Goal: Task Accomplishment & Management: Use online tool/utility

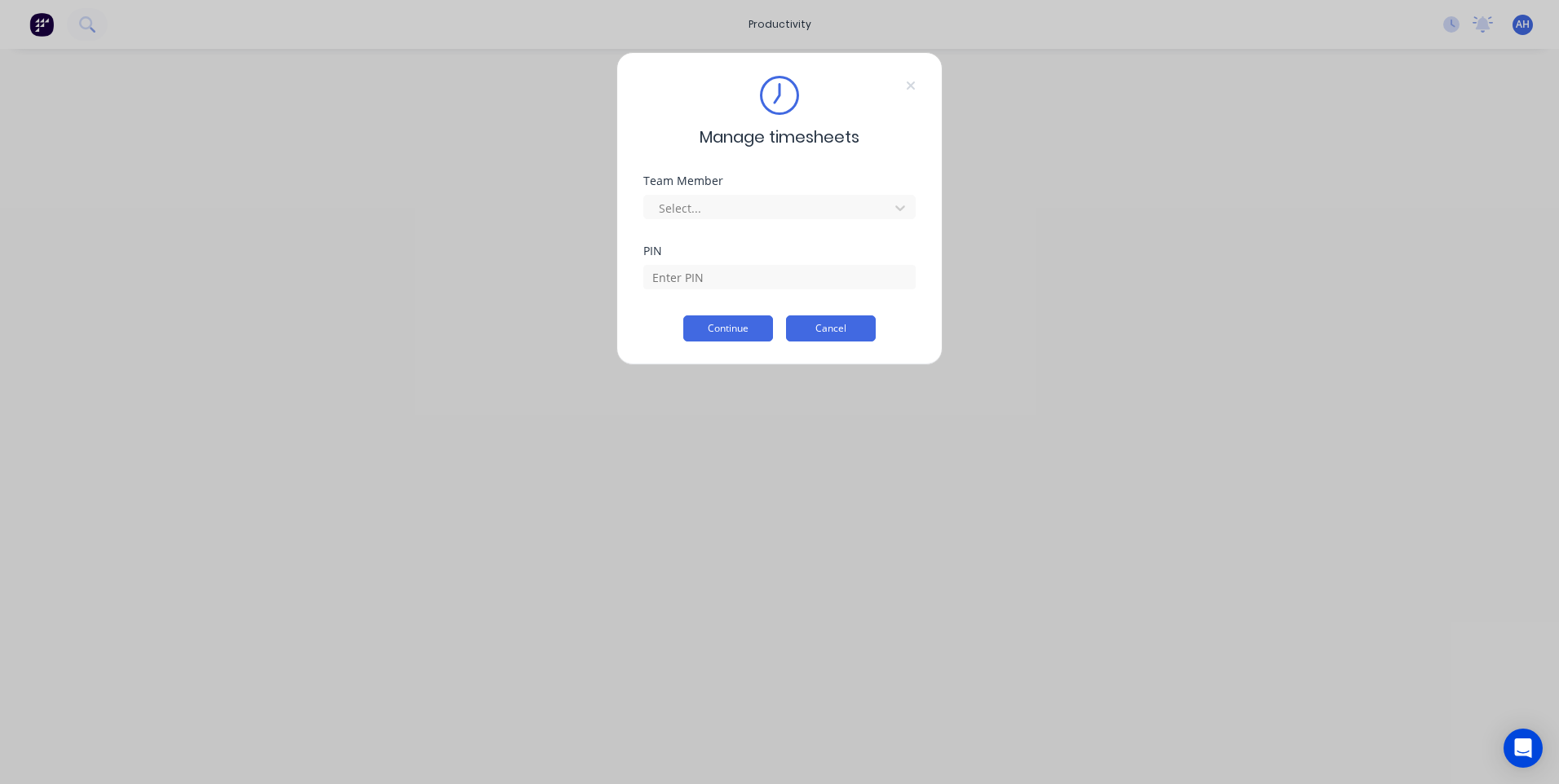
click at [845, 326] on button "Cancel" at bounding box center [831, 328] width 89 height 27
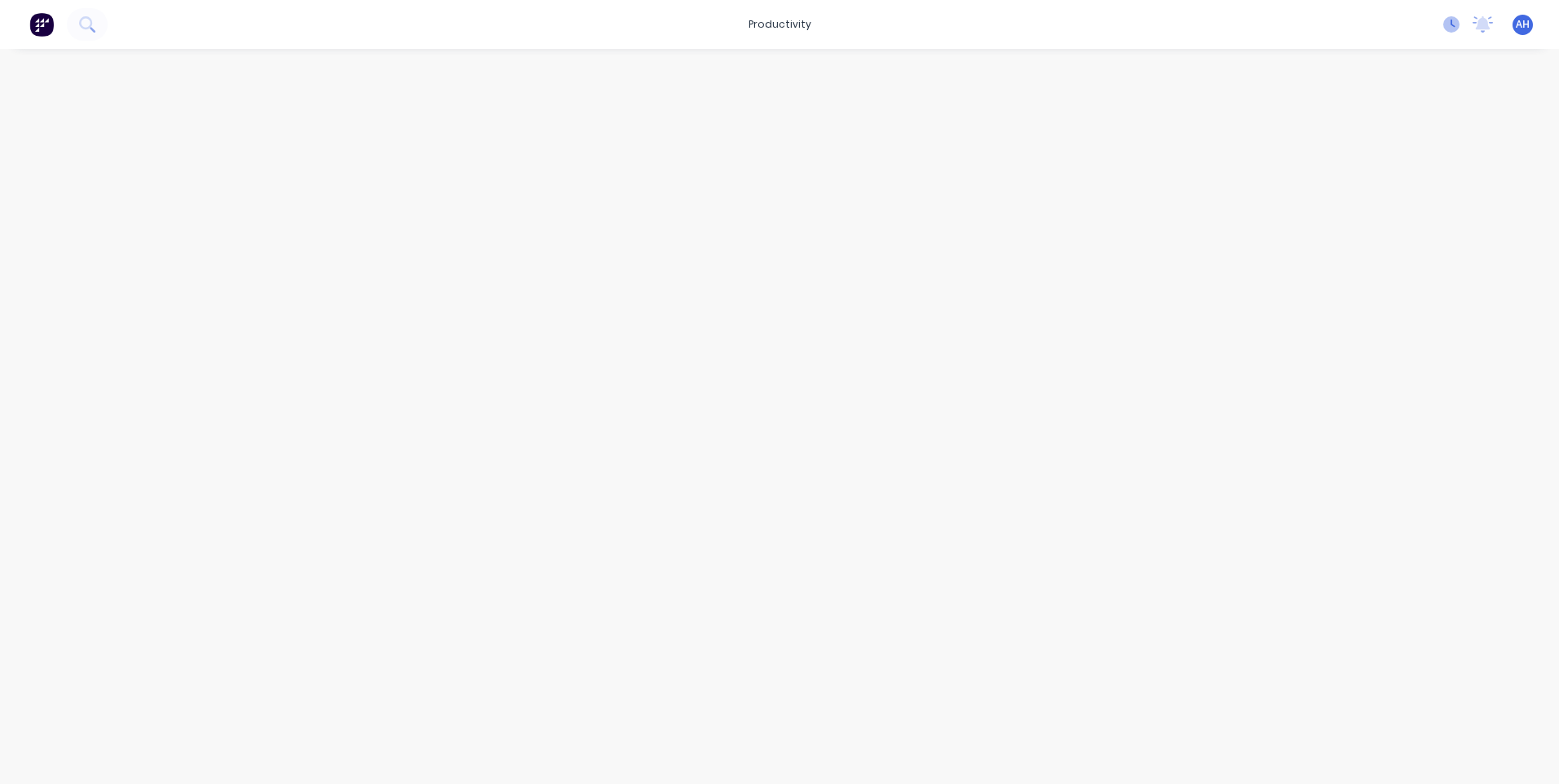
click at [1452, 25] on icon at bounding box center [1453, 24] width 5 height 8
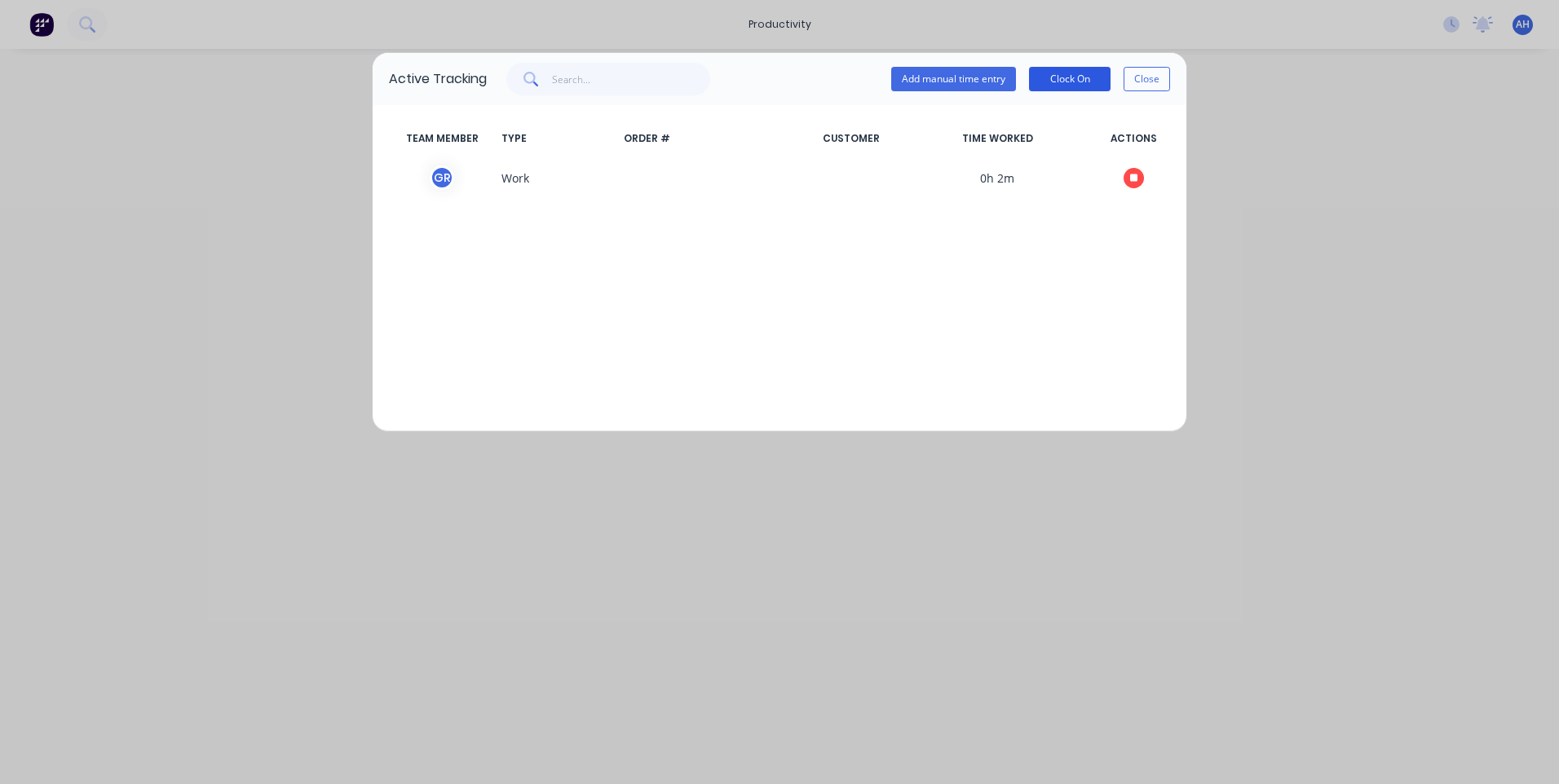
click at [1066, 78] on button "Clock On" at bounding box center [1069, 79] width 82 height 25
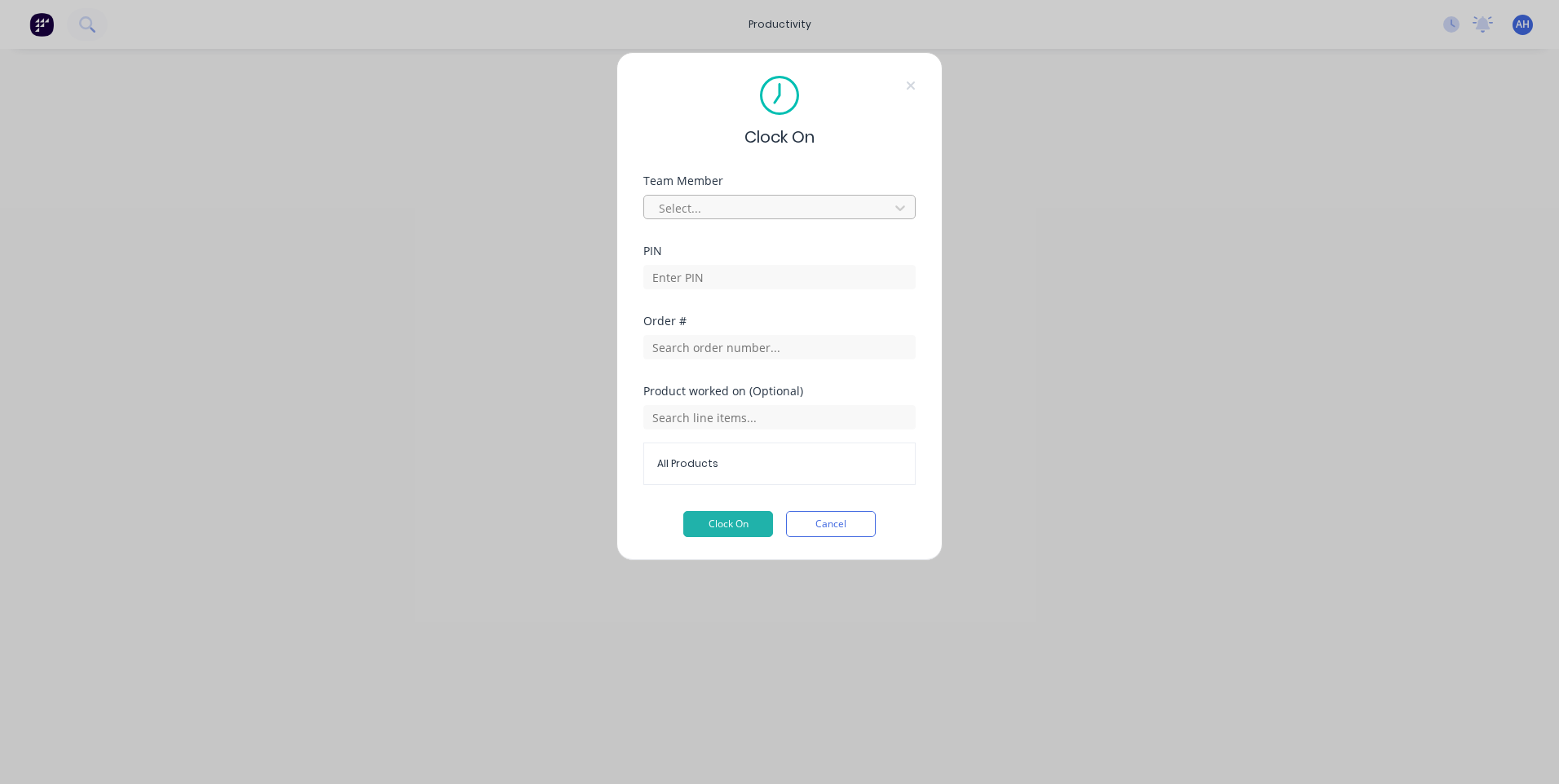
click at [796, 198] on div at bounding box center [769, 208] width 223 height 21
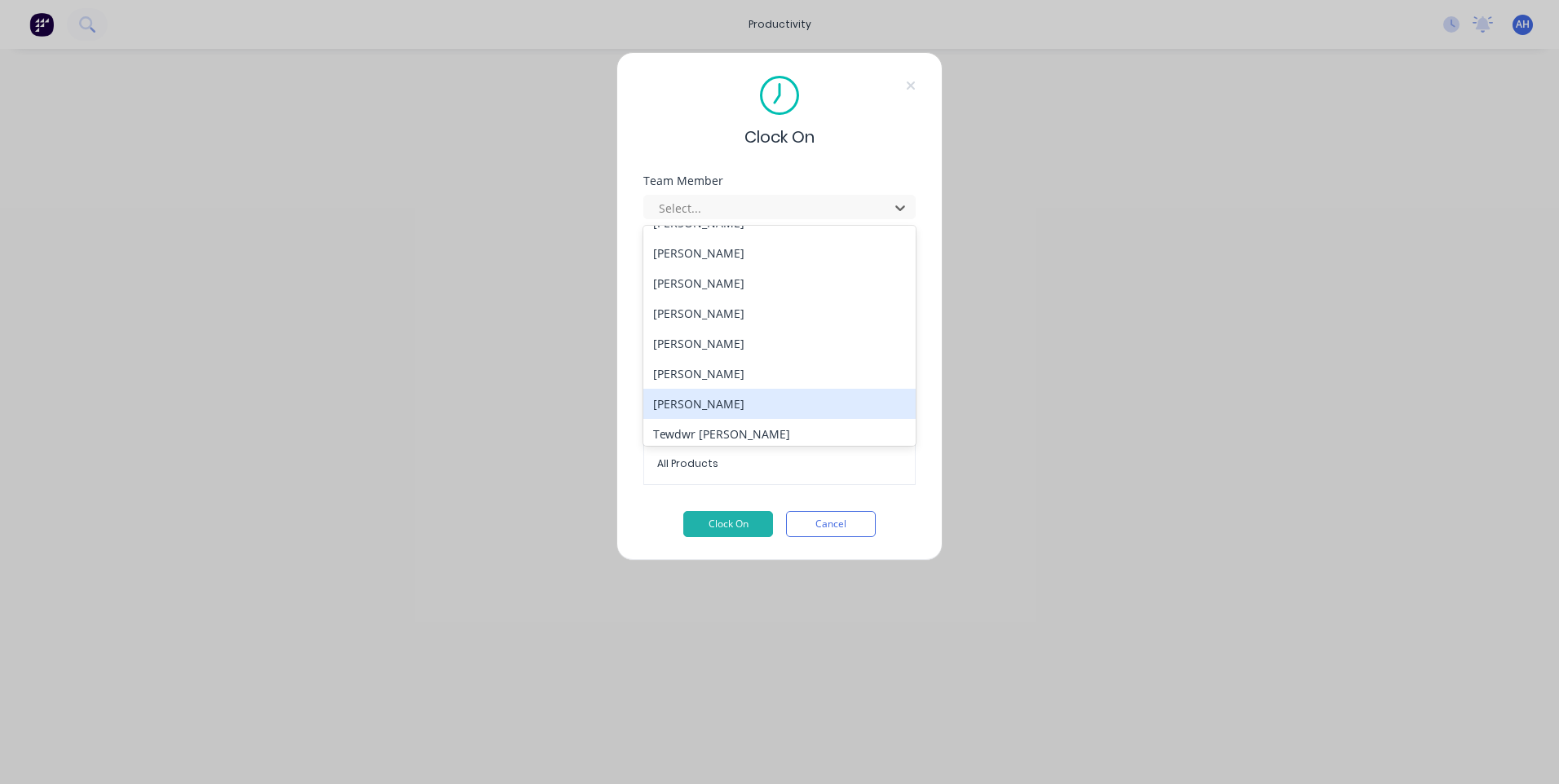
scroll to position [752, 0]
click at [785, 424] on div "Thomas Mitchell" at bounding box center [779, 427] width 272 height 30
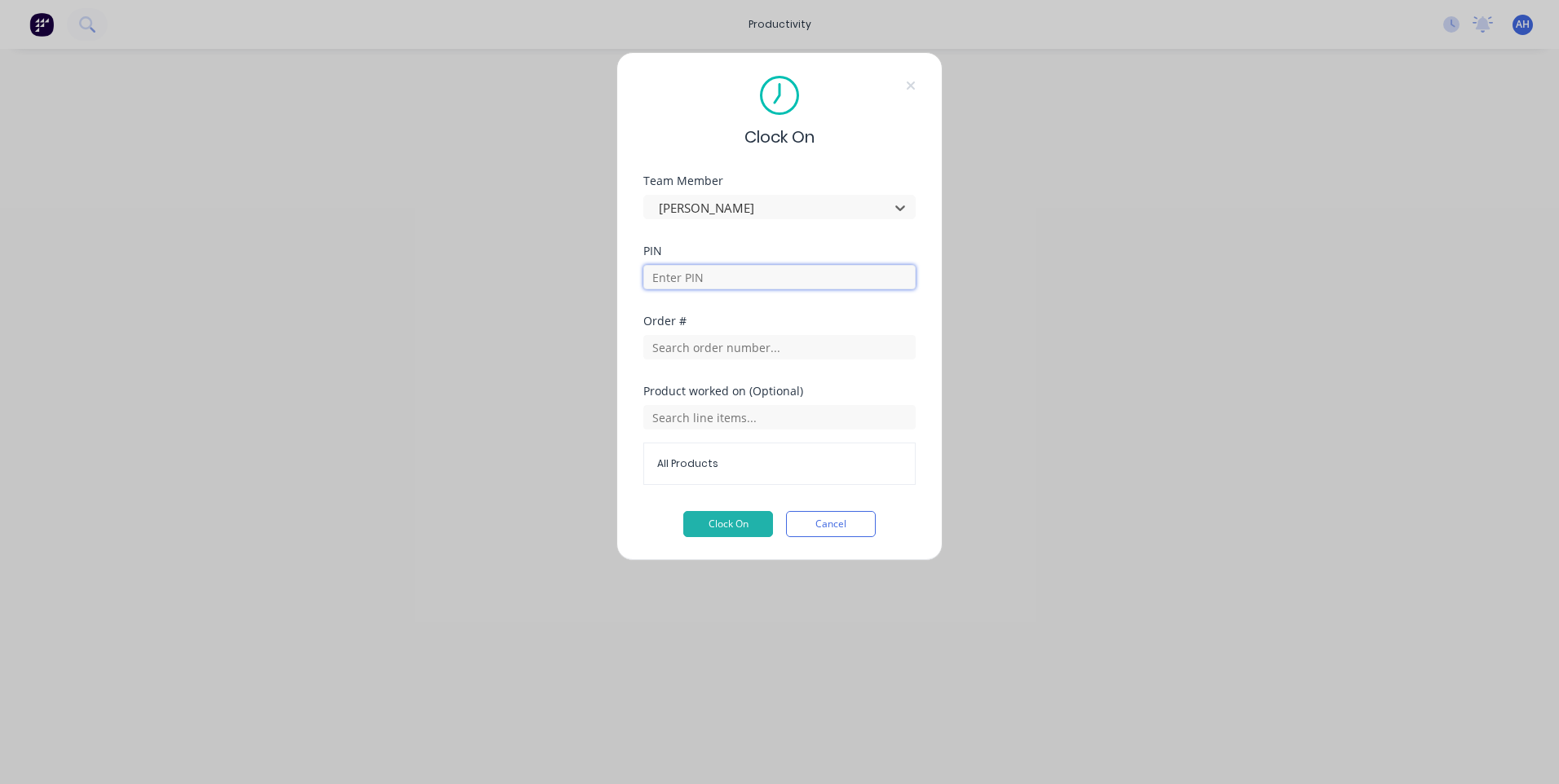
click at [746, 280] on input at bounding box center [779, 277] width 272 height 25
type input "9576"
click at [747, 336] on input "text" at bounding box center [779, 347] width 272 height 25
type input "1654"
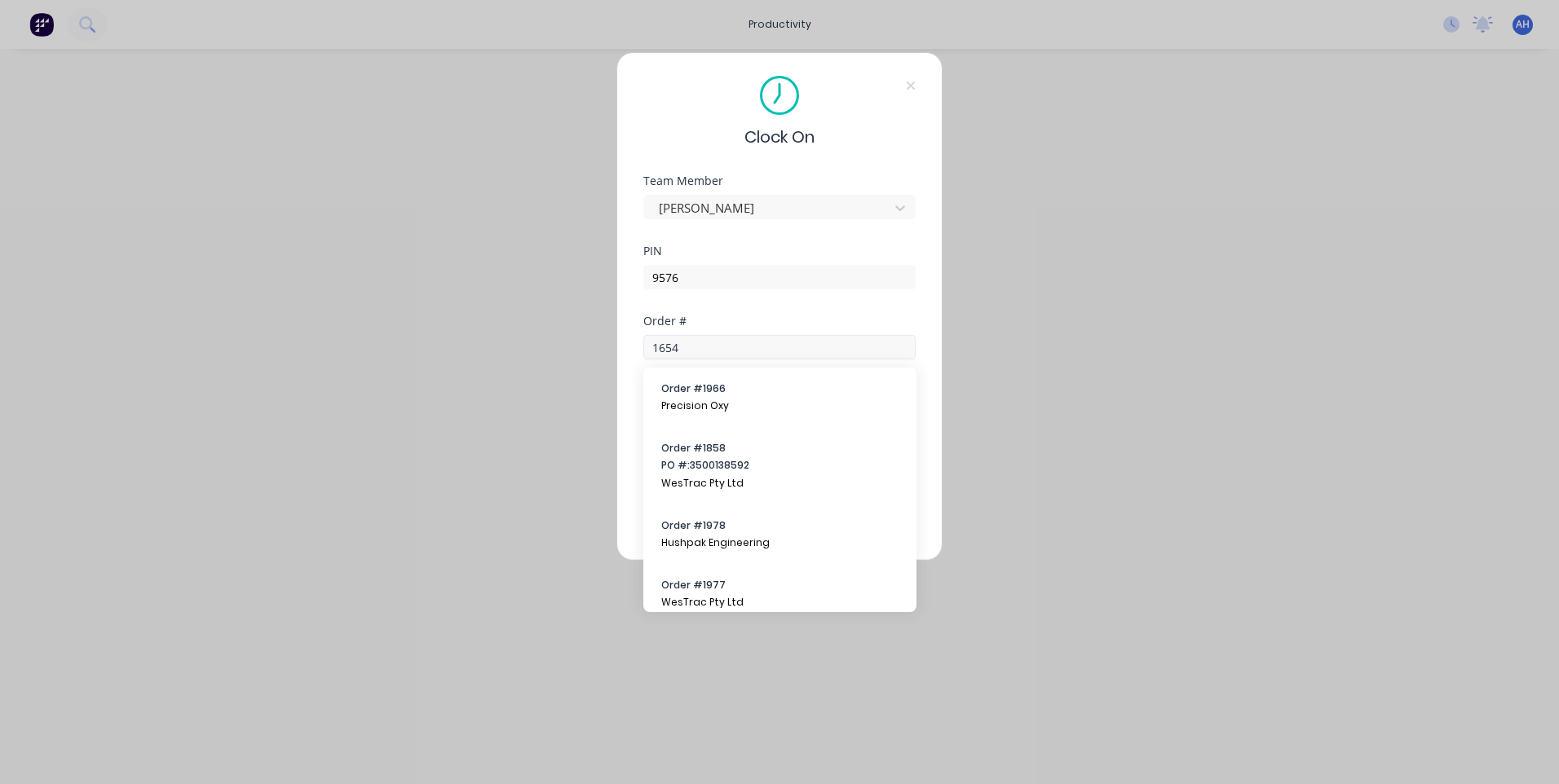
click at [761, 401] on span "Precision Oxy" at bounding box center [780, 406] width 237 height 15
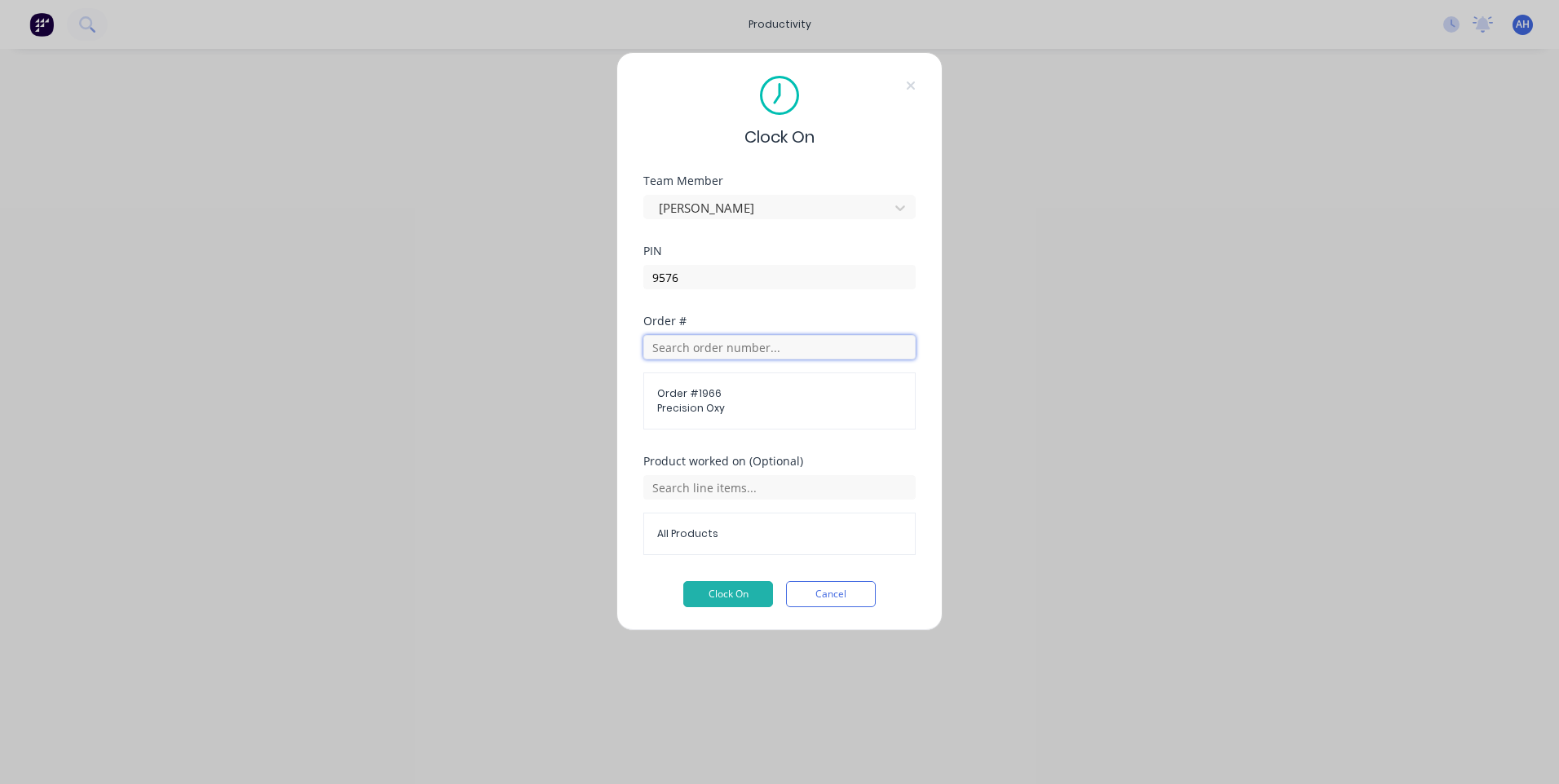
click at [747, 355] on input "text" at bounding box center [779, 347] width 272 height 25
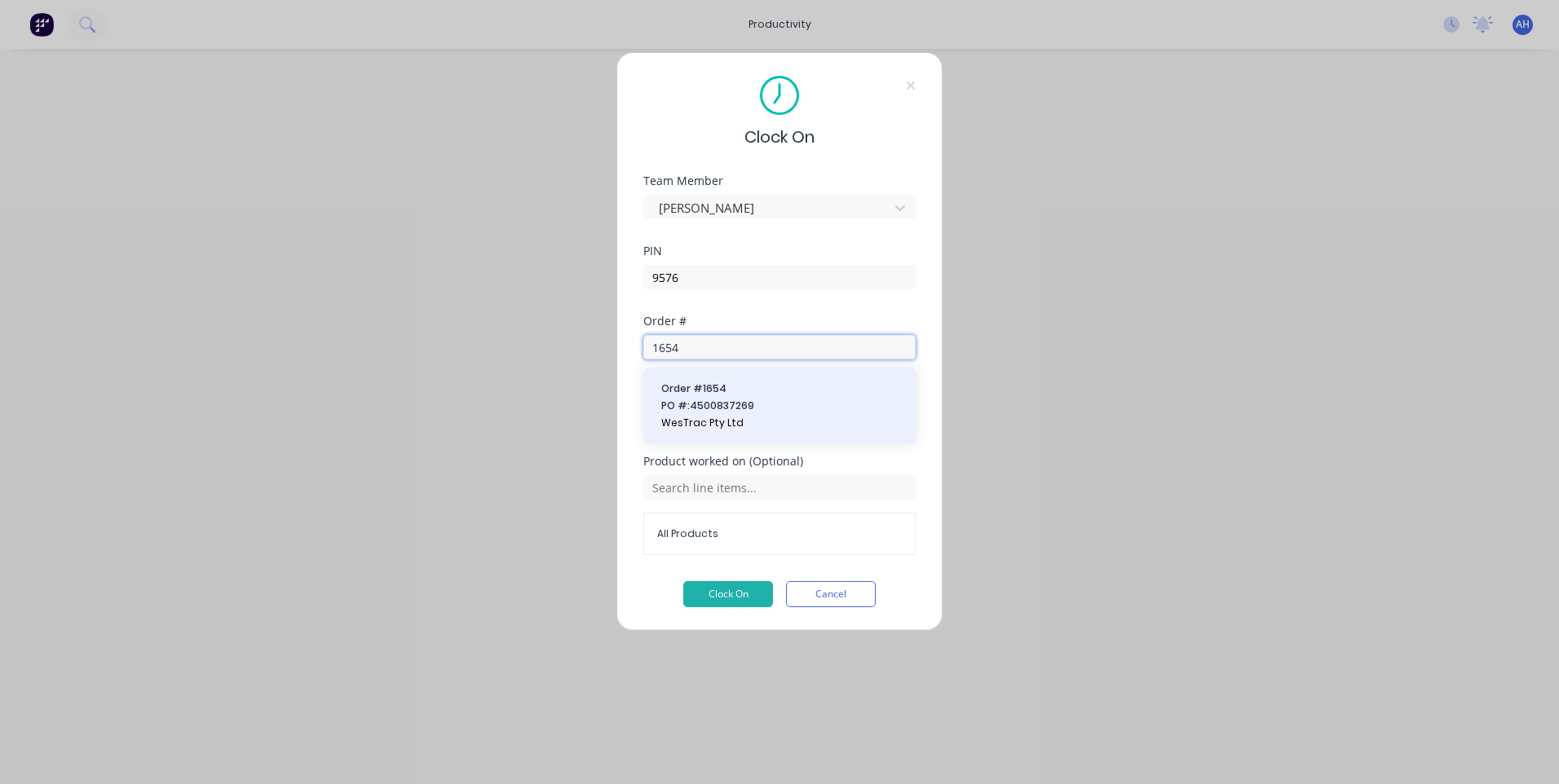
type input "1654"
click at [751, 393] on span "Order # 1654" at bounding box center [780, 388] width 237 height 15
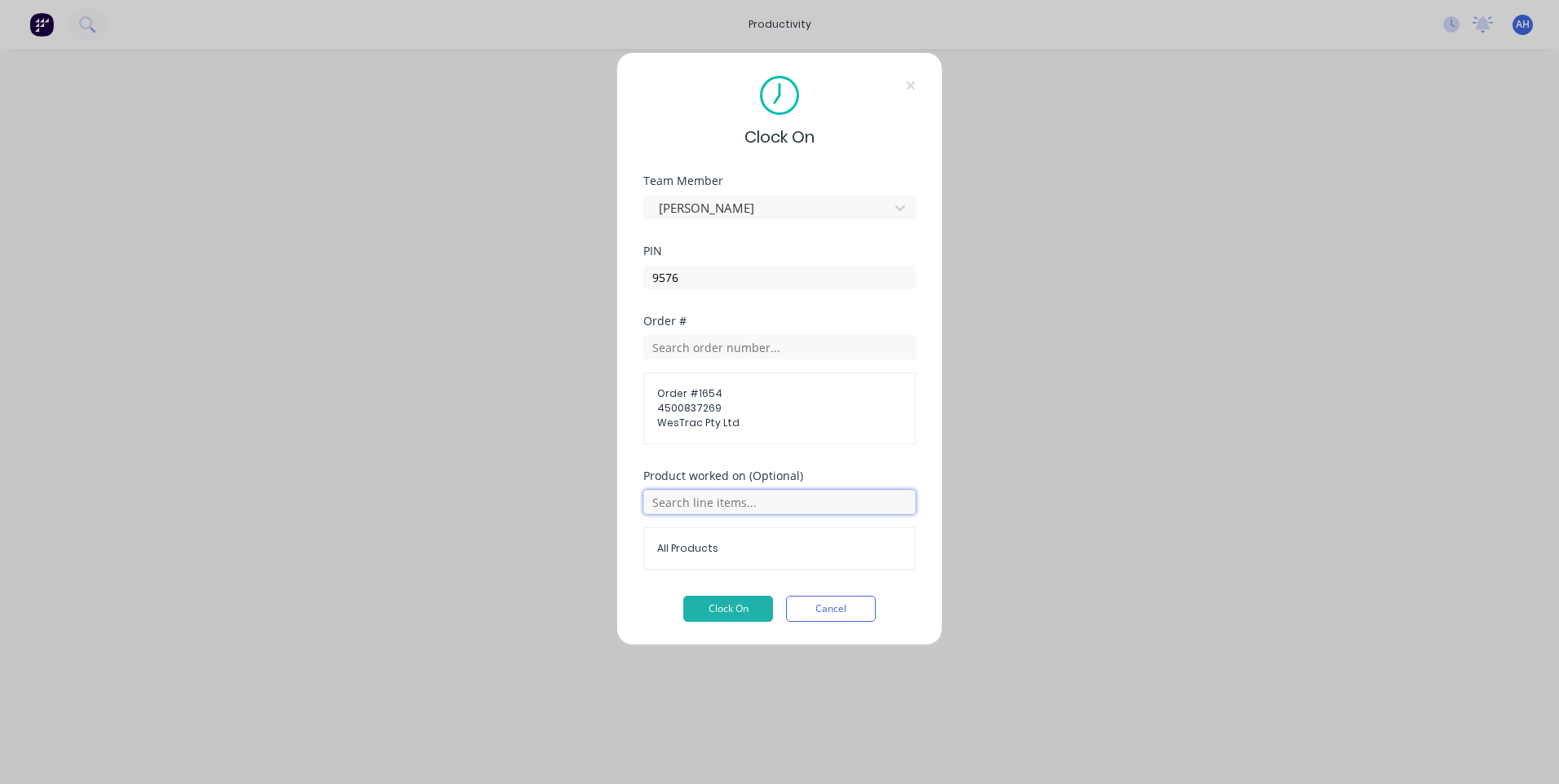
click at [748, 509] on input "text" at bounding box center [779, 501] width 272 height 25
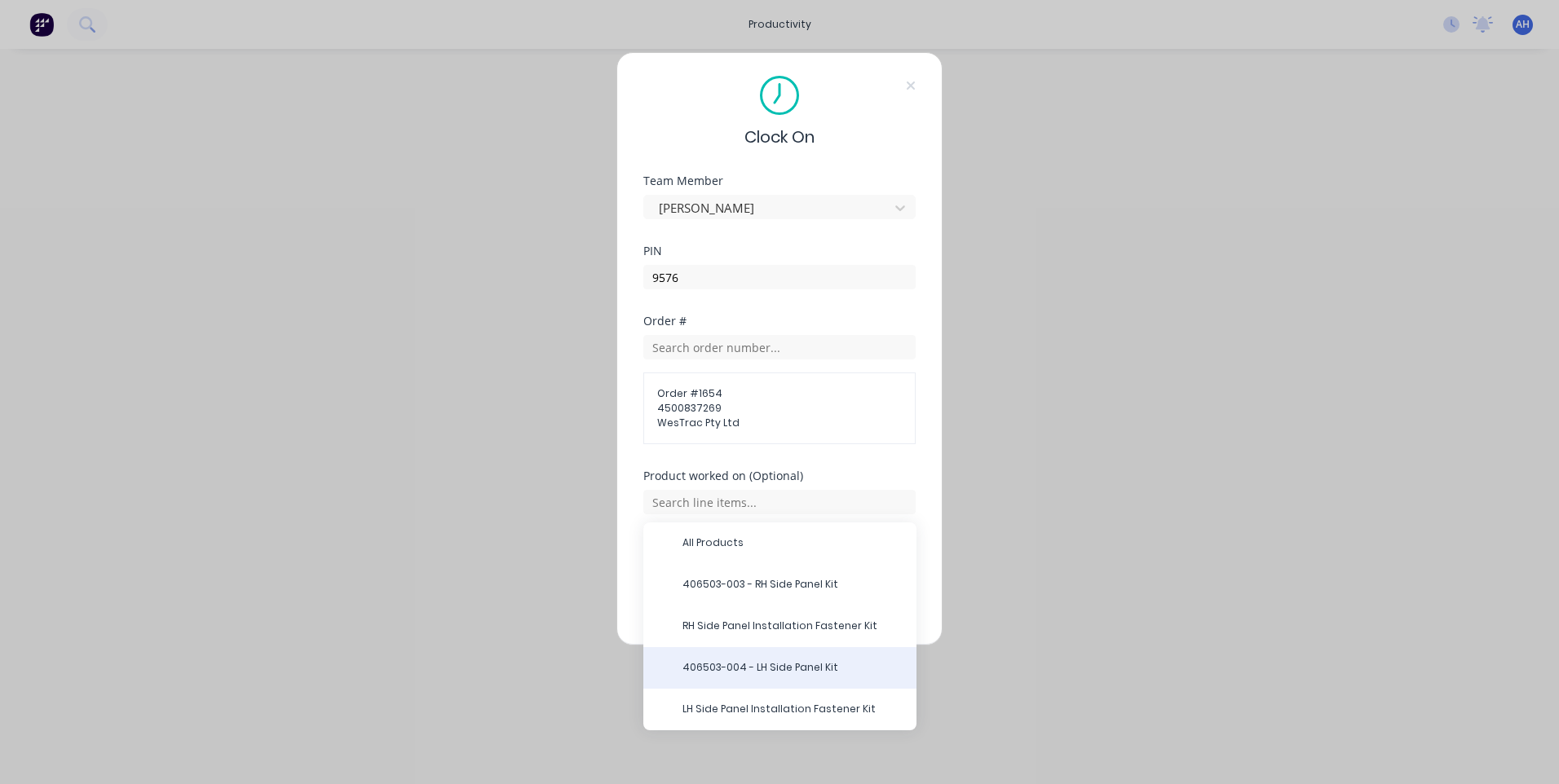
click at [771, 662] on span "406503-004 - LH Side Panel Kit" at bounding box center [792, 667] width 221 height 15
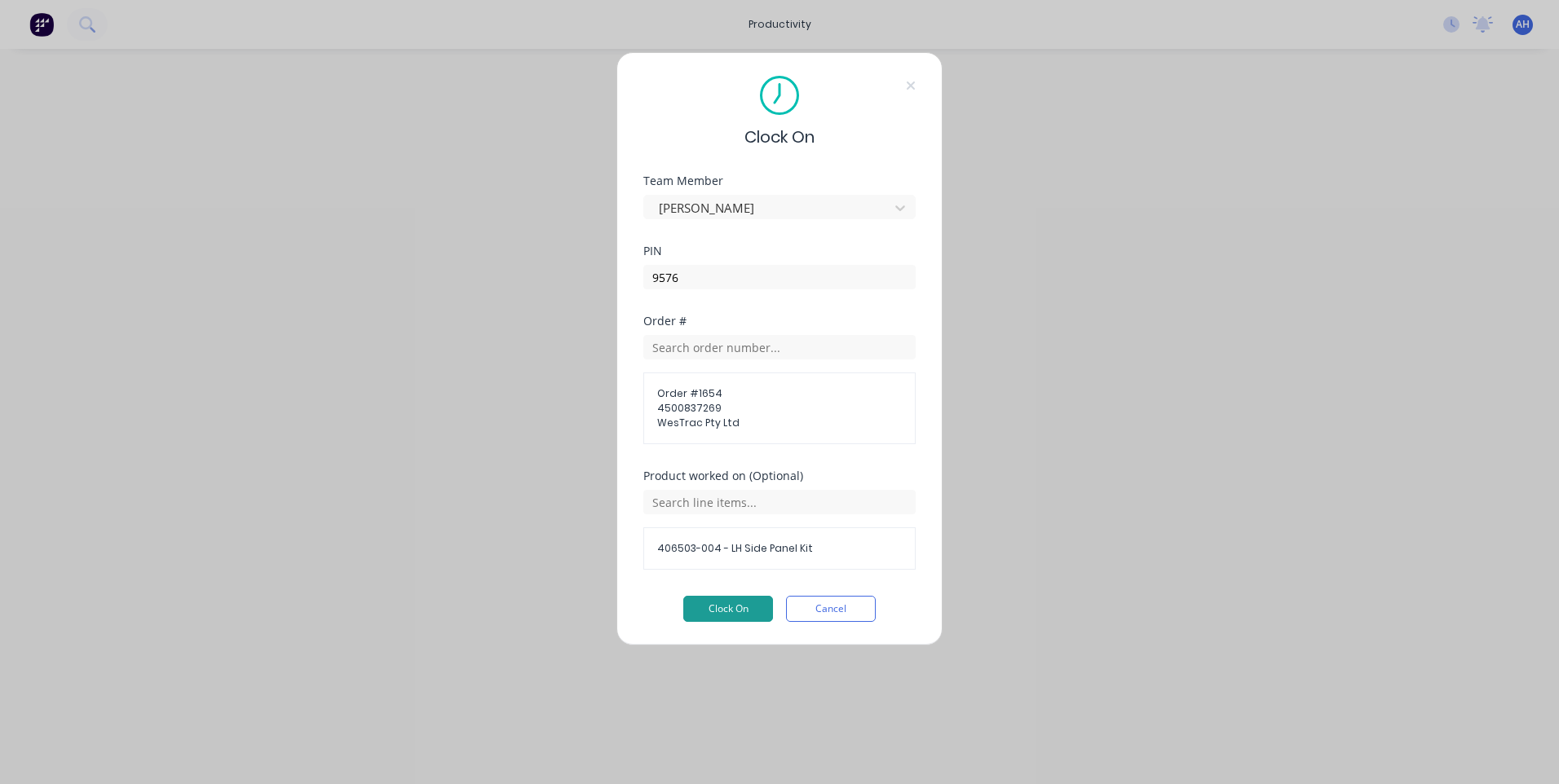
click at [753, 597] on button "Clock On" at bounding box center [727, 608] width 89 height 27
